Goal: Task Accomplishment & Management: Manage account settings

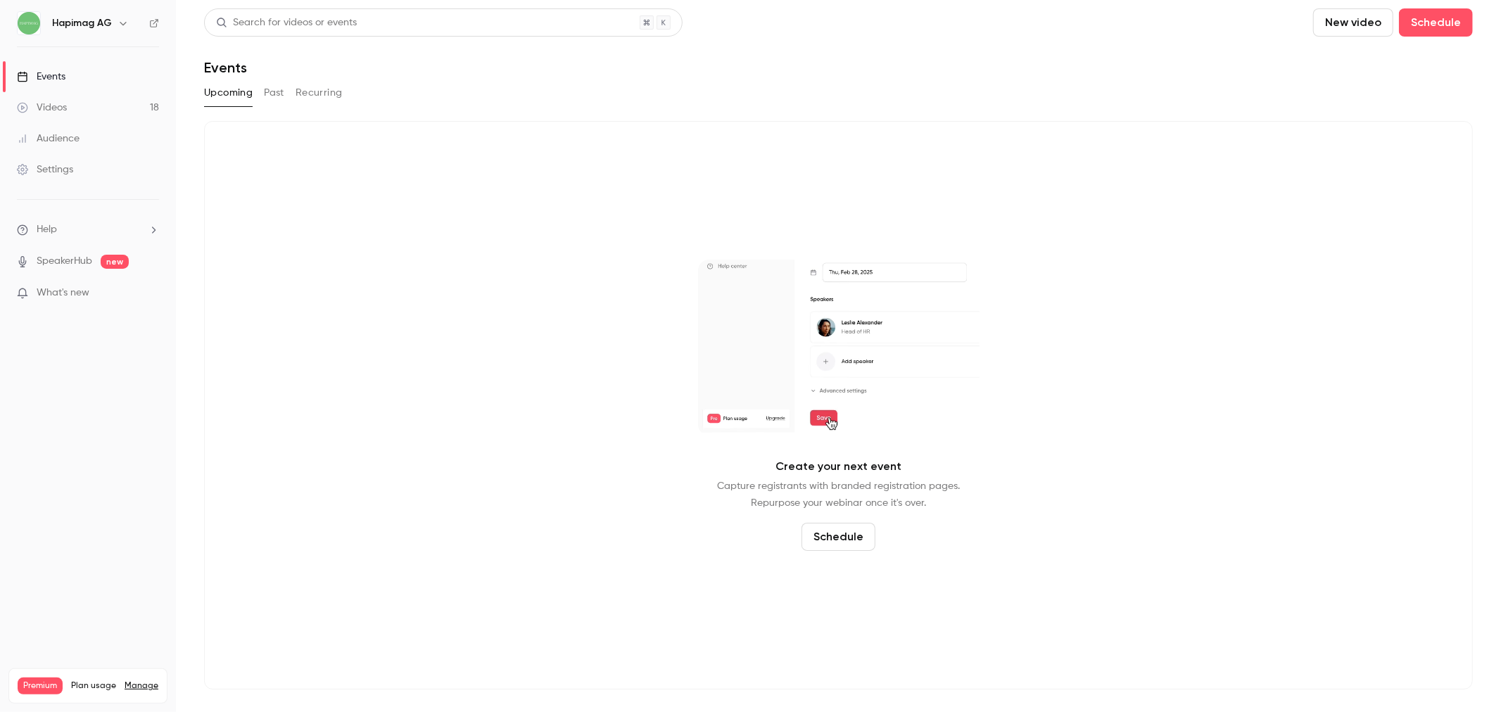
click at [141, 681] on link "Manage" at bounding box center [142, 686] width 34 height 11
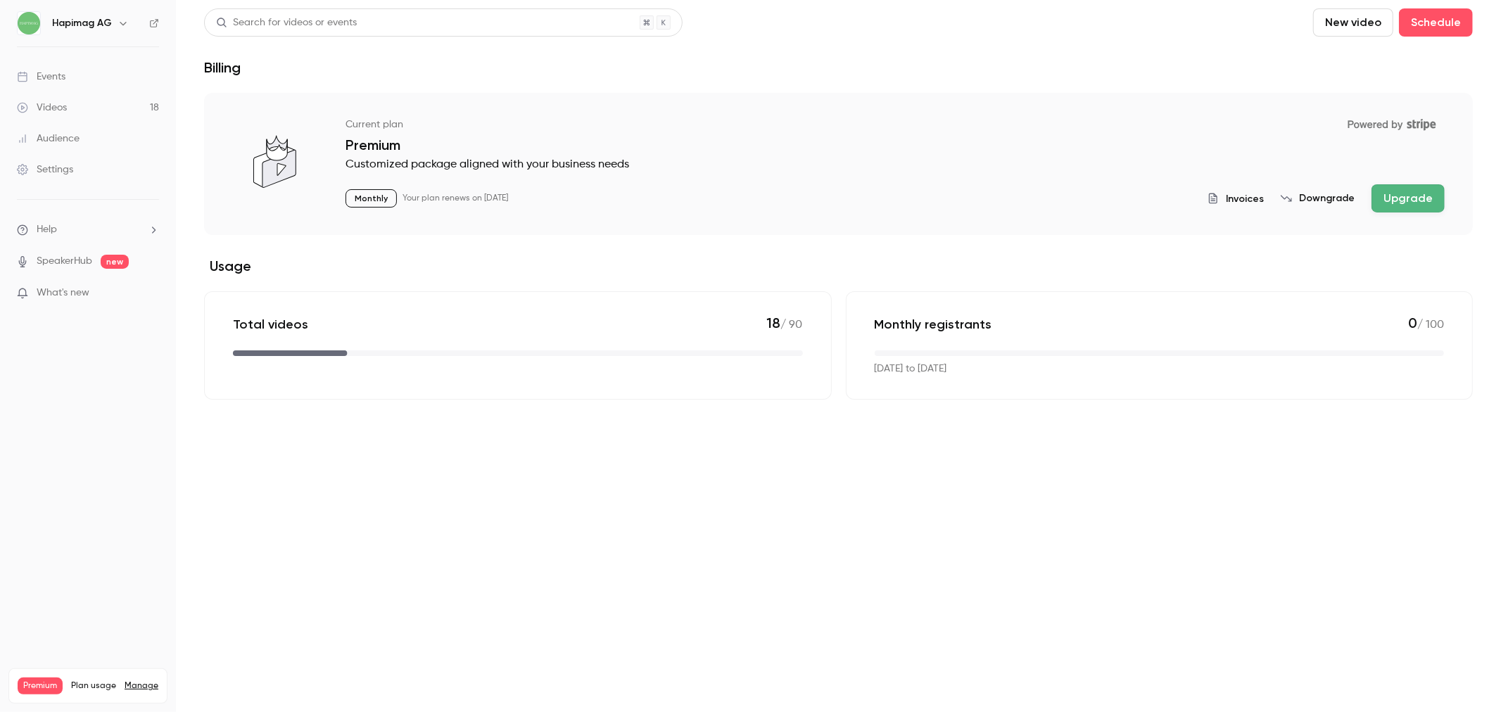
click at [1251, 199] on span "Invoices" at bounding box center [1245, 198] width 38 height 15
click at [71, 123] on link "Audience" at bounding box center [88, 138] width 176 height 31
